Goal: Contribute content: Add original content to the website for others to see

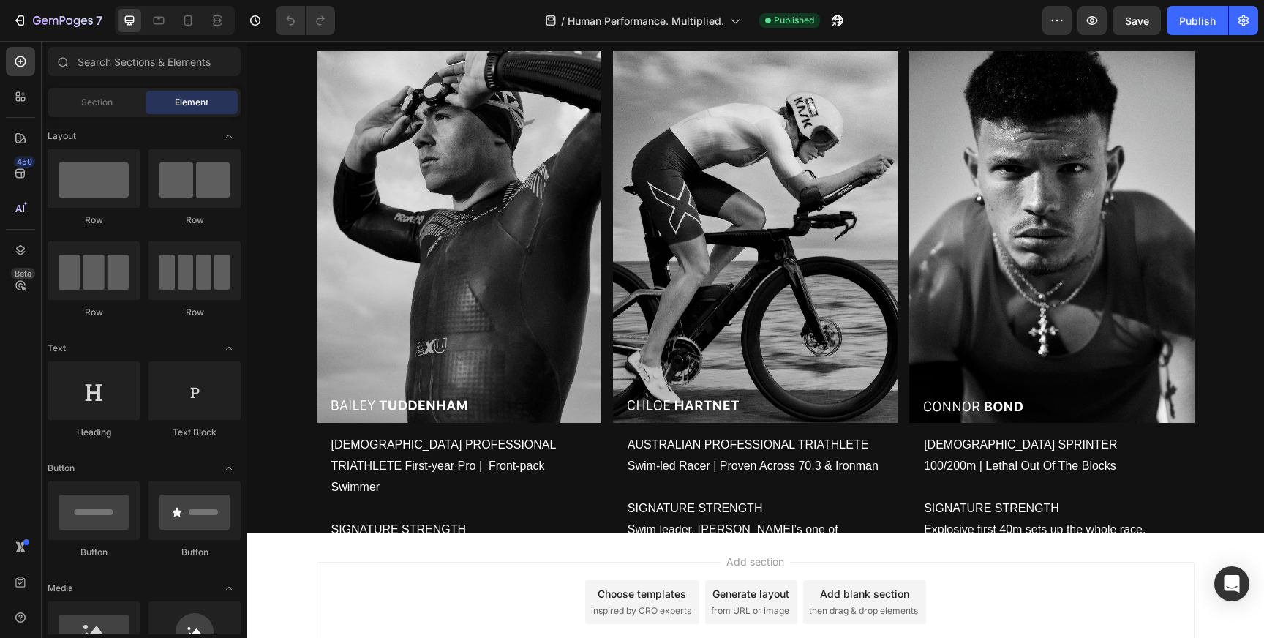
scroll to position [1419, 0]
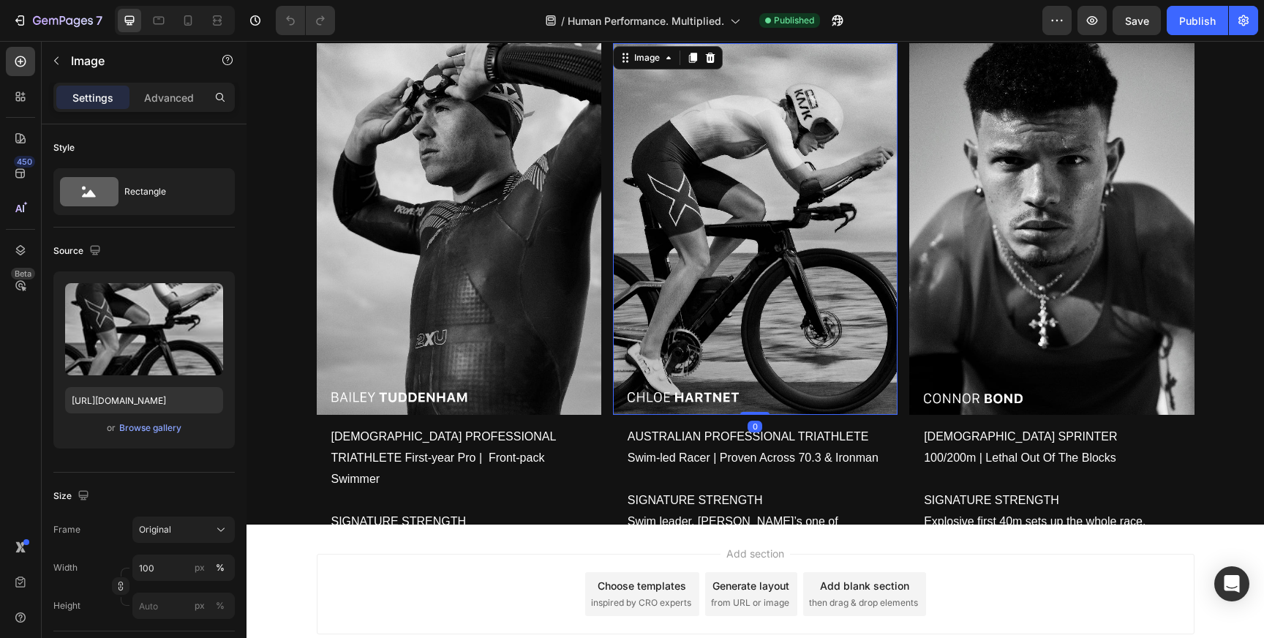
click at [834, 221] on img at bounding box center [755, 229] width 285 height 372
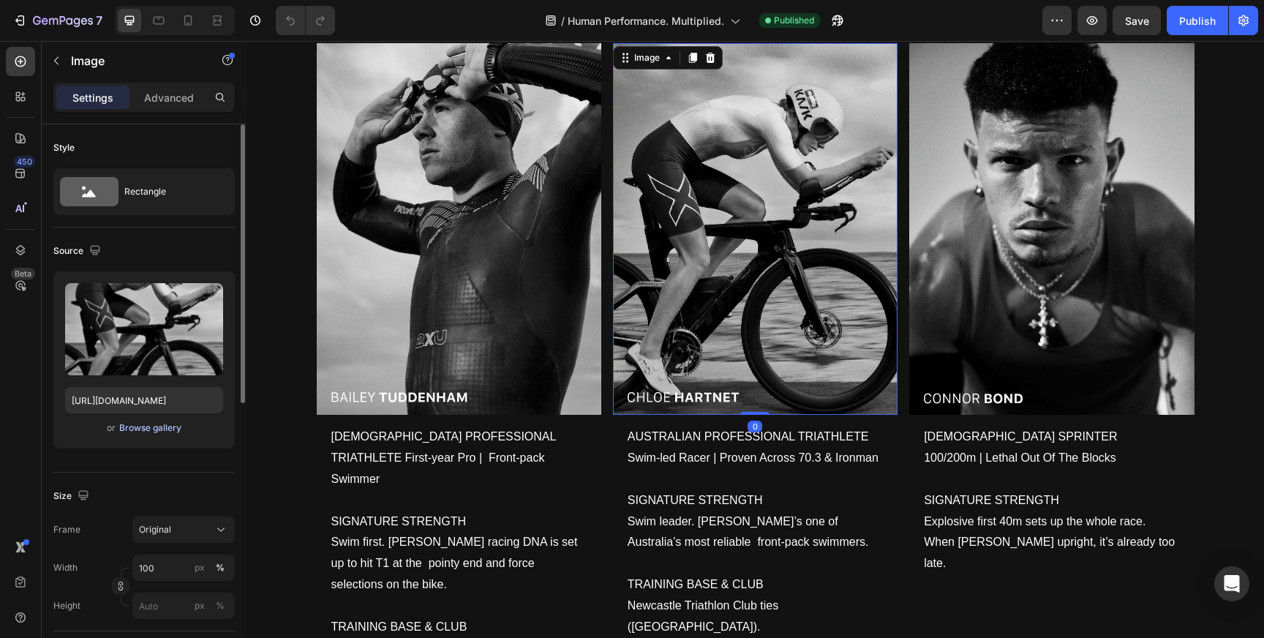
click at [156, 427] on div "Browse gallery" at bounding box center [150, 427] width 62 height 13
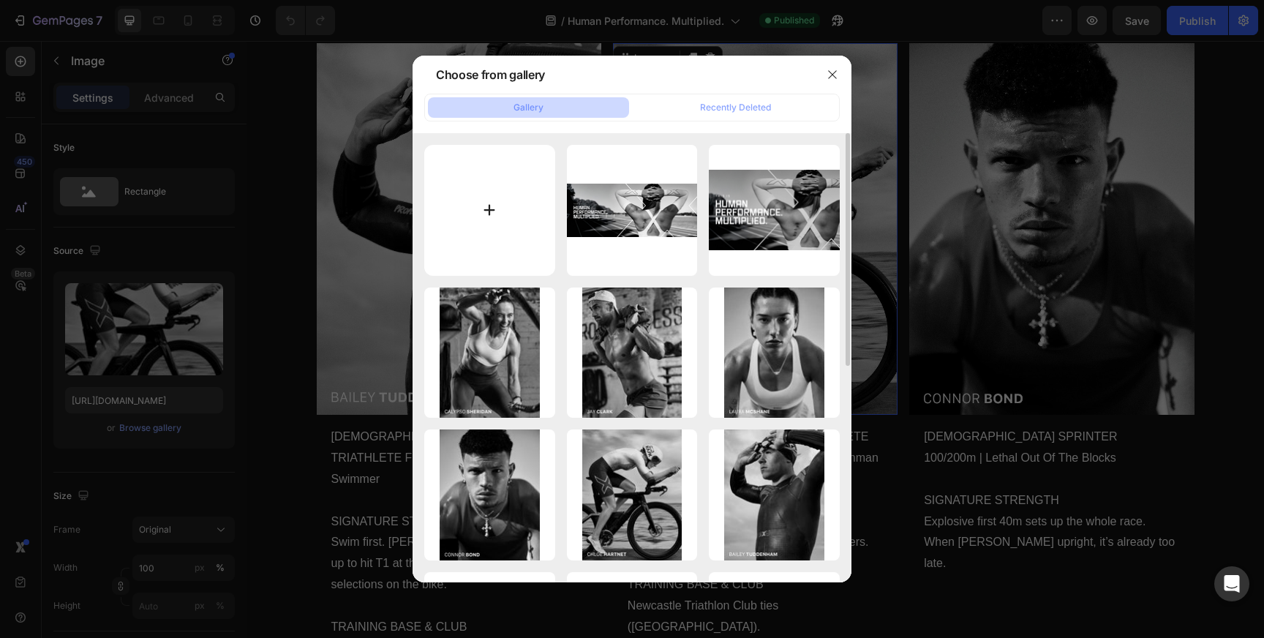
click at [491, 199] on input "file" at bounding box center [489, 210] width 131 height 131
type input "C:\fakepath\Group 23.jpg"
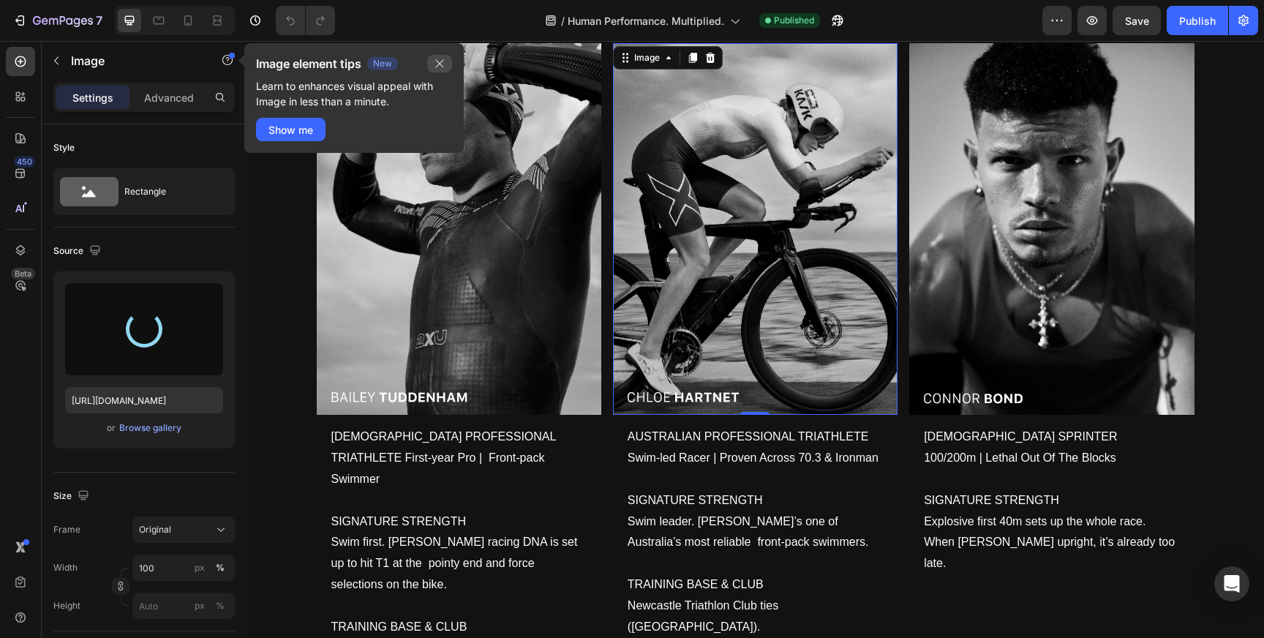
type input "https://cdn.shopify.com/s/files/1/0515/9216/7607/files/gempages_583446018394161…"
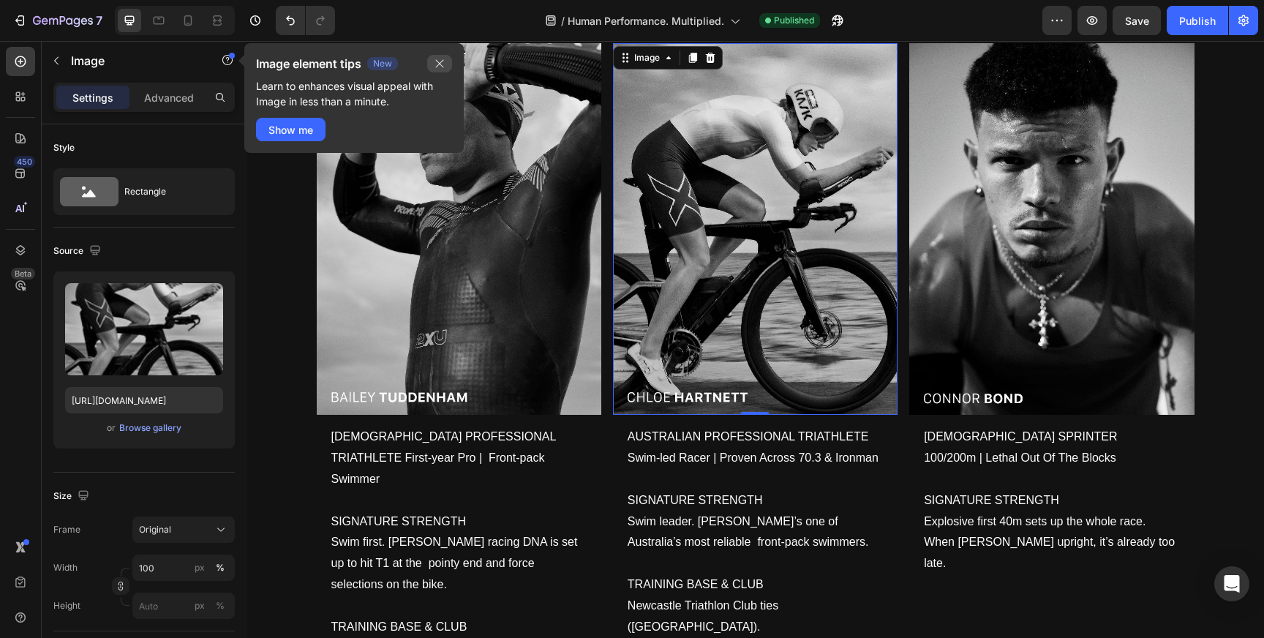
click at [437, 61] on icon "button" at bounding box center [440, 64] width 12 height 12
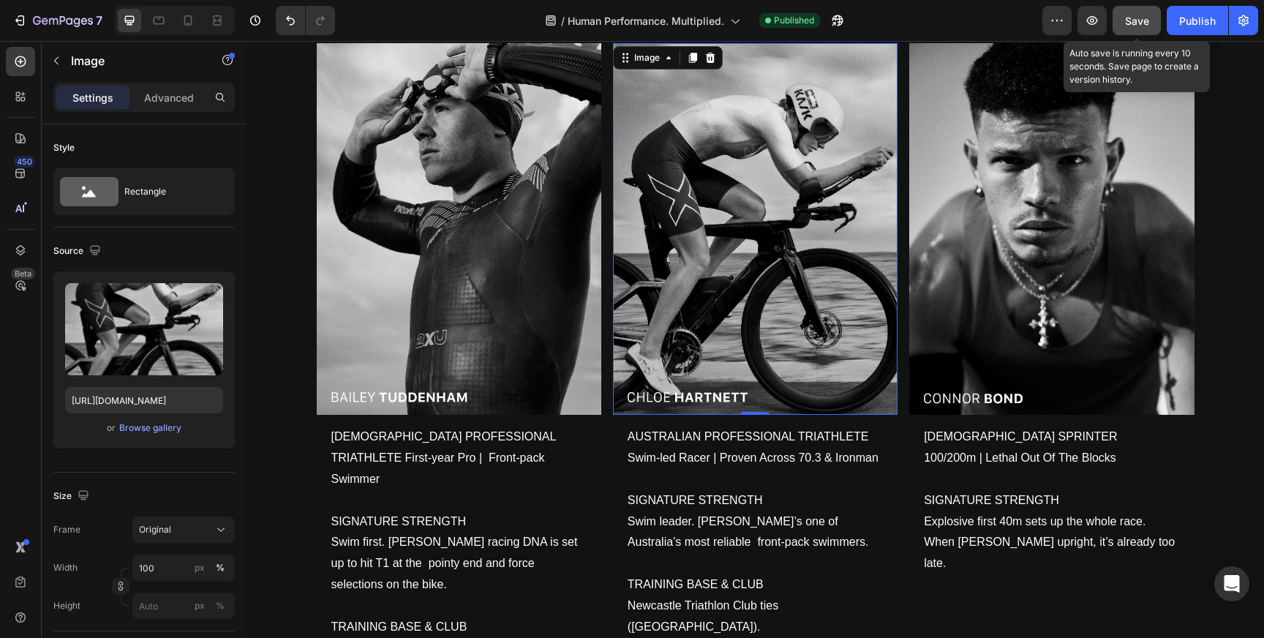
click at [1135, 24] on span "Save" at bounding box center [1137, 21] width 24 height 12
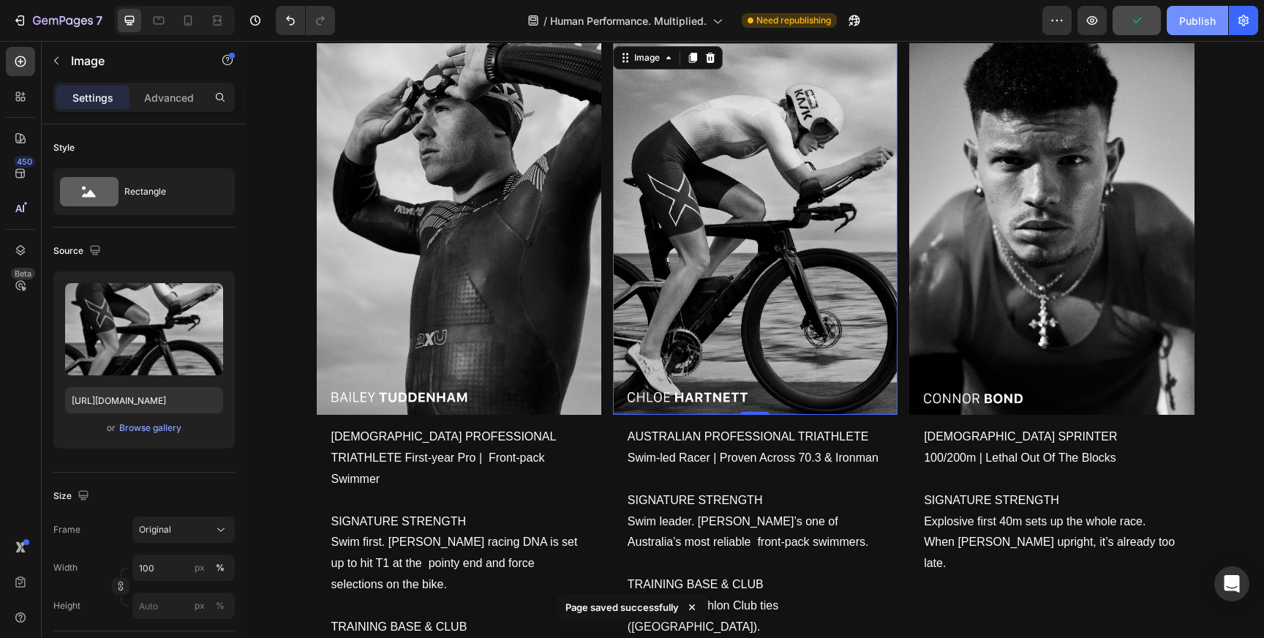
click at [1196, 23] on div "Publish" at bounding box center [1197, 20] width 37 height 15
